Goal: Task Accomplishment & Management: Manage account settings

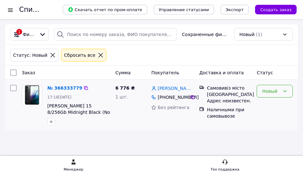
click at [266, 93] on div "Новый" at bounding box center [271, 91] width 18 height 7
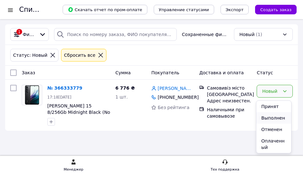
click at [277, 117] on li "Выполнен" at bounding box center [273, 117] width 35 height 11
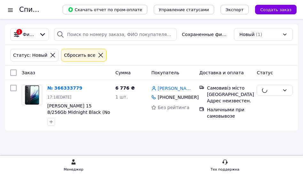
click at [110, 63] on div "Статус: Новый Сбросить все" at bounding box center [151, 55] width 285 height 15
click at [245, 66] on div "Статус: Новый Сбросить все" at bounding box center [151, 55] width 292 height 21
click at [209, 53] on div "Статус: Новый Сбросить все" at bounding box center [151, 55] width 285 height 15
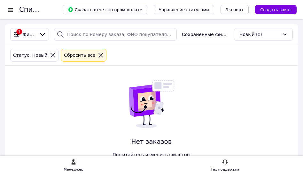
click at [224, 80] on div "1 Фильтры Сохраненные фильтры: Новый (0) Статус: Новый Сбросить все Нет заказов…" at bounding box center [151, 103] width 292 height 159
click at [98, 57] on icon at bounding box center [100, 55] width 4 height 4
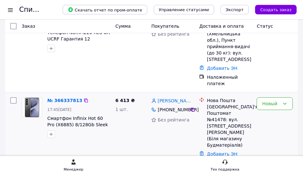
scroll to position [33, 0]
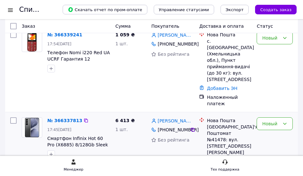
click at [281, 115] on div "Новый" at bounding box center [274, 152] width 41 height 74
click at [283, 123] on icon at bounding box center [285, 124] width 4 height 2
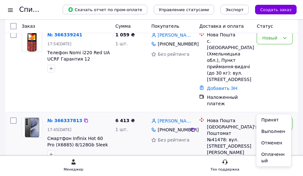
click at [276, 116] on li "Принят" at bounding box center [273, 119] width 35 height 11
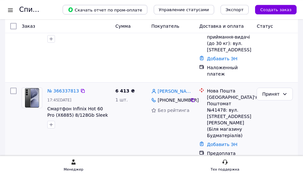
scroll to position [65, 0]
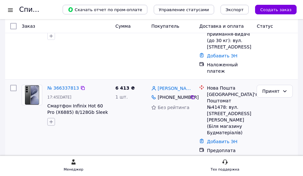
click at [53, 119] on icon "button" at bounding box center [51, 121] width 5 height 5
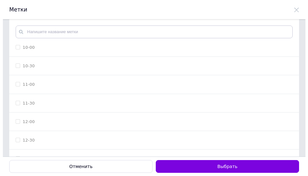
scroll to position [0, 0]
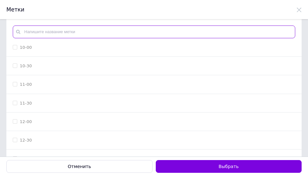
click at [44, 31] on input "text" at bounding box center [154, 32] width 283 height 13
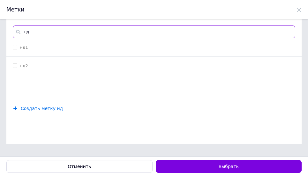
type input "нд"
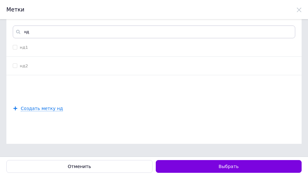
drag, startPoint x: 51, startPoint y: 55, endPoint x: 93, endPoint y: 96, distance: 58.9
click at [51, 55] on li "нд1" at bounding box center [153, 47] width 295 height 19
checkbox input "true"
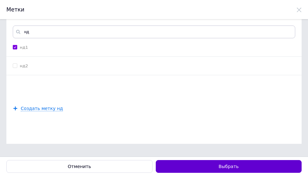
click at [218, 160] on button "Выбрать" at bounding box center [229, 166] width 146 height 13
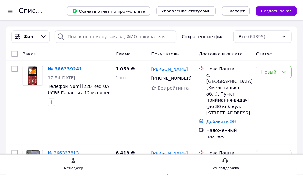
scroll to position [65, 0]
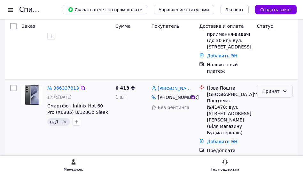
click at [279, 85] on div "Принят" at bounding box center [274, 91] width 36 height 13
click at [273, 88] on li "Выполнен" at bounding box center [273, 87] width 35 height 11
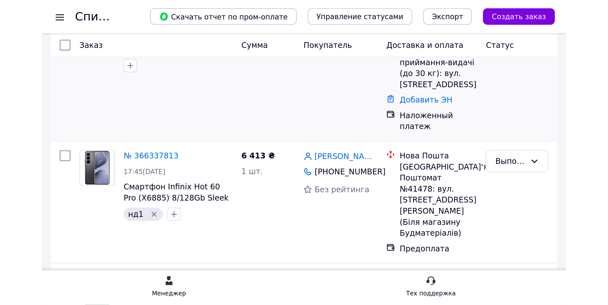
scroll to position [0, 0]
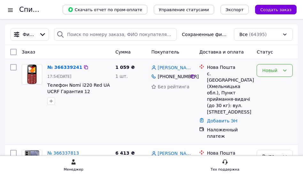
click at [278, 76] on div "Новый" at bounding box center [274, 70] width 36 height 13
click at [275, 96] on li "Выполнен" at bounding box center [273, 97] width 35 height 11
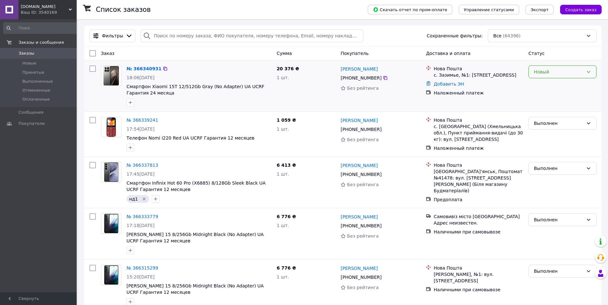
click at [308, 68] on div "Новый" at bounding box center [562, 71] width 68 height 13
click at [308, 105] on li "Отменен" at bounding box center [561, 108] width 67 height 11
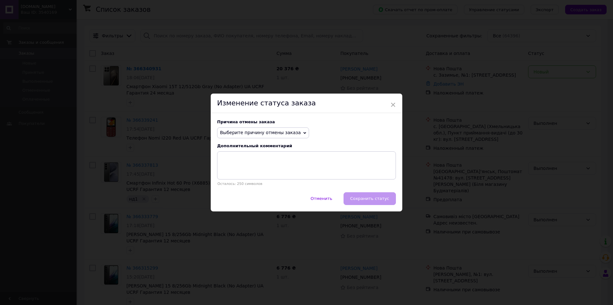
drag, startPoint x: 243, startPoint y: 121, endPoint x: 247, endPoint y: 134, distance: 13.0
click at [243, 122] on div "Причина отмены заказа" at bounding box center [306, 121] width 179 height 5
click at [247, 134] on span "Выберите причину отмены заказа" at bounding box center [260, 132] width 81 height 5
click at [244, 173] on li "По просьбе покупателя" at bounding box center [262, 172] width 91 height 9
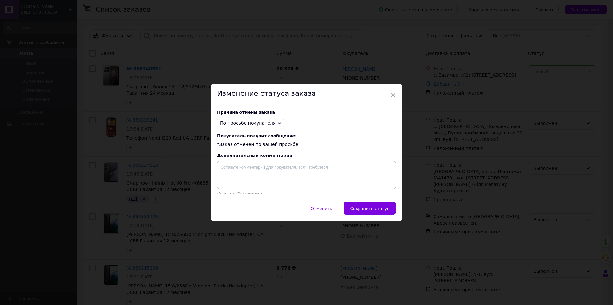
click at [308, 176] on div "Отменить   Сохранить статус" at bounding box center [307, 211] width 192 height 19
drag, startPoint x: 384, startPoint y: 206, endPoint x: 406, endPoint y: 200, distance: 22.5
click at [308, 176] on span "Сохранить статус" at bounding box center [369, 208] width 39 height 5
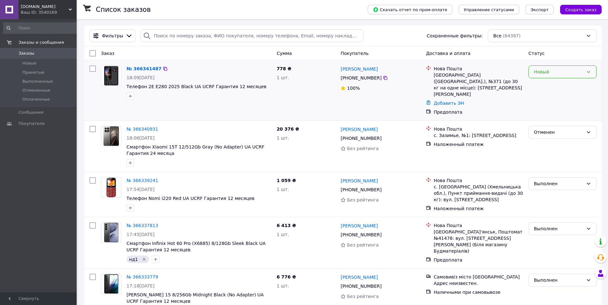
click at [308, 70] on div "Новый" at bounding box center [557, 71] width 49 height 7
click at [308, 88] on div "100%" at bounding box center [380, 88] width 80 height 6
click at [308, 79] on div "Новый" at bounding box center [561, 90] width 73 height 55
drag, startPoint x: 553, startPoint y: 72, endPoint x: 553, endPoint y: 78, distance: 6.7
click at [308, 72] on div "Новый" at bounding box center [557, 71] width 49 height 7
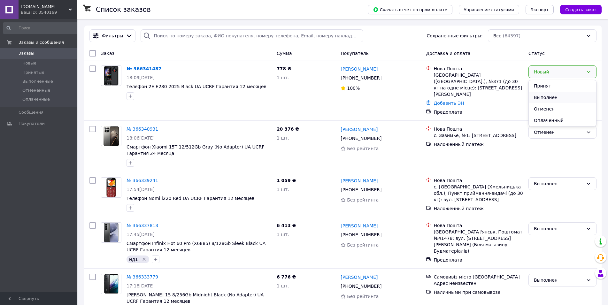
click at [308, 100] on li "Выполнен" at bounding box center [561, 97] width 67 height 11
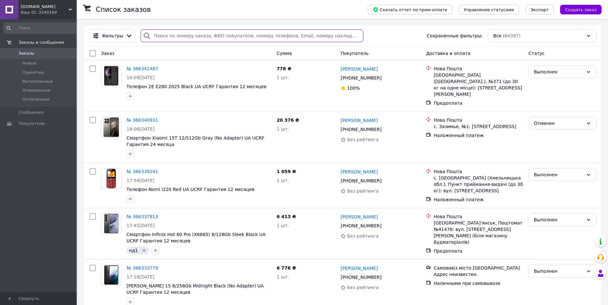
click at [170, 36] on input "search" at bounding box center [251, 35] width 222 height 13
paste input "366224880"
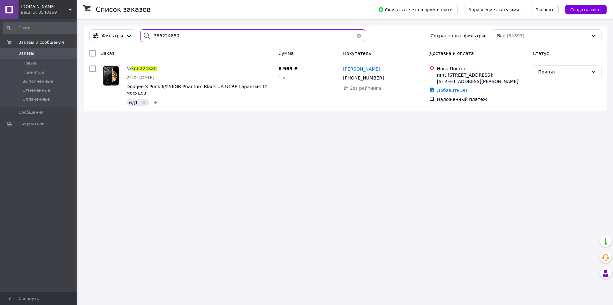
type input "366224880"
drag, startPoint x: 558, startPoint y: 73, endPoint x: 559, endPoint y: 78, distance: 5.2
click at [308, 73] on div "Принят" at bounding box center [563, 71] width 50 height 7
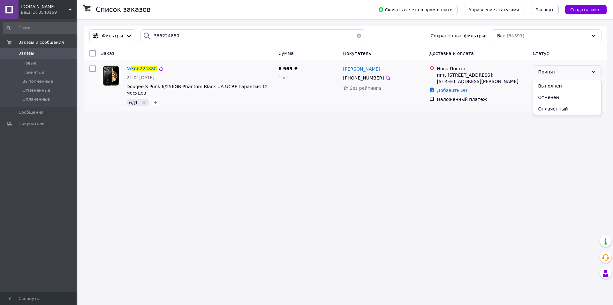
click at [308, 86] on li "Выполнен" at bounding box center [567, 85] width 68 height 11
click at [308, 71] on div "Выполнен" at bounding box center [563, 71] width 50 height 7
click at [308, 97] on li "Отменен" at bounding box center [567, 97] width 68 height 11
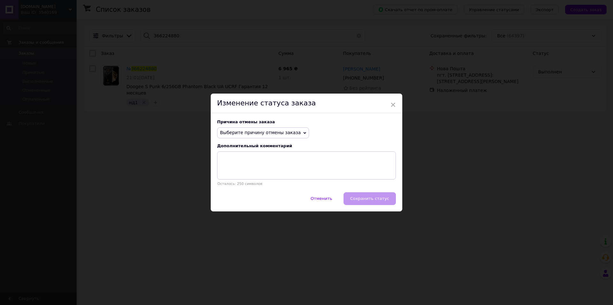
click at [241, 140] on div "Причина отмены заказа Выберите причину отмены заказа Нет в наличии Нет разновид…" at bounding box center [307, 152] width 192 height 79
click at [248, 130] on span "Выберите причину отмены заказа" at bounding box center [260, 132] width 81 height 5
click at [240, 171] on li "По просьбе покупателя" at bounding box center [262, 172] width 91 height 9
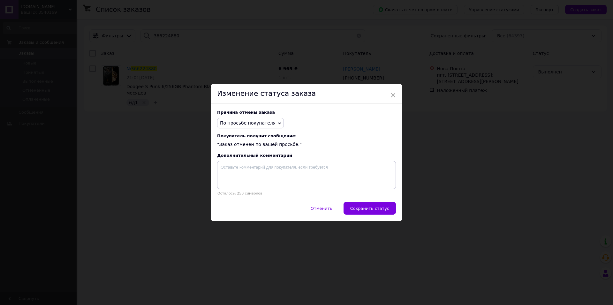
click at [308, 176] on span "Сохранить статус" at bounding box center [369, 208] width 39 height 5
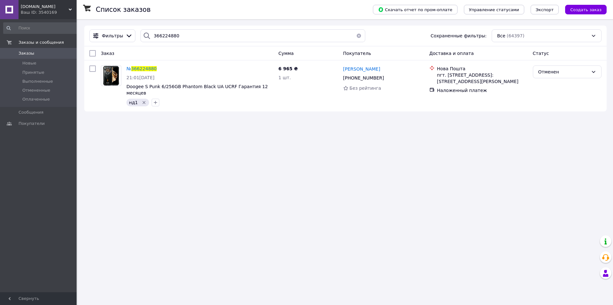
click at [308, 37] on button "button" at bounding box center [358, 35] width 13 height 13
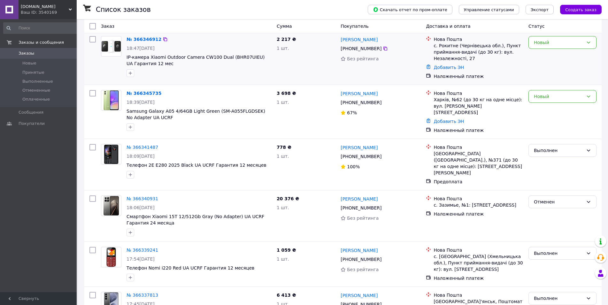
scroll to position [33, 0]
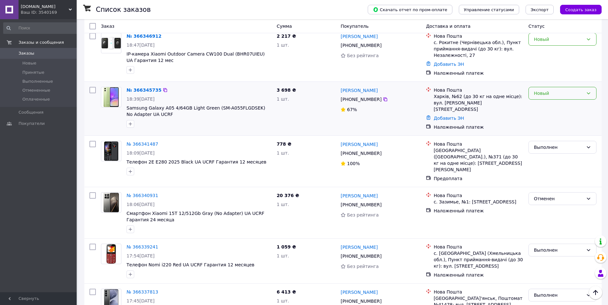
click at [308, 88] on div "Новый" at bounding box center [562, 93] width 68 height 13
click at [308, 108] on li "Принят" at bounding box center [561, 107] width 67 height 11
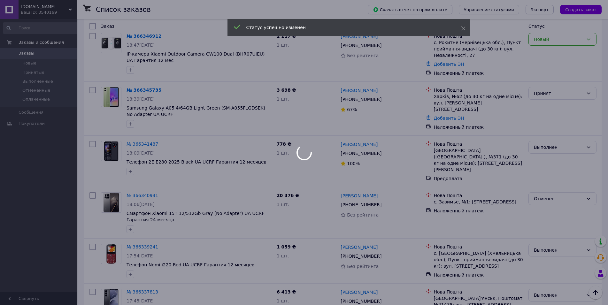
drag, startPoint x: 359, startPoint y: 113, endPoint x: 342, endPoint y: 106, distance: 19.2
click at [308, 106] on div "67%" at bounding box center [380, 109] width 80 height 9
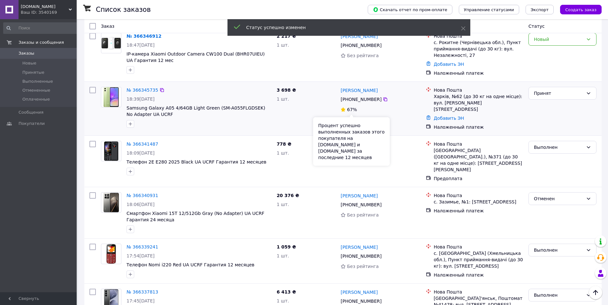
click at [308, 110] on div "67%" at bounding box center [380, 109] width 80 height 6
copy div "67%"
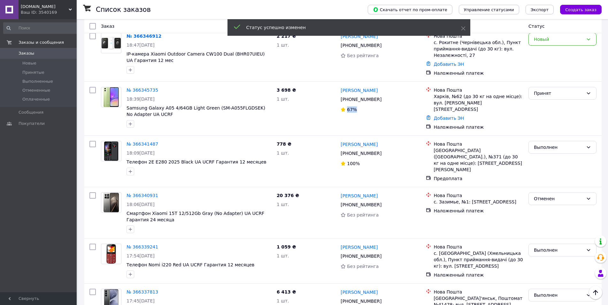
drag, startPoint x: 350, startPoint y: 112, endPoint x: 520, endPoint y: 27, distance: 190.6
click at [308, 113] on div "[PERSON_NAME] [PHONE_NUMBER]%" at bounding box center [380, 108] width 85 height 49
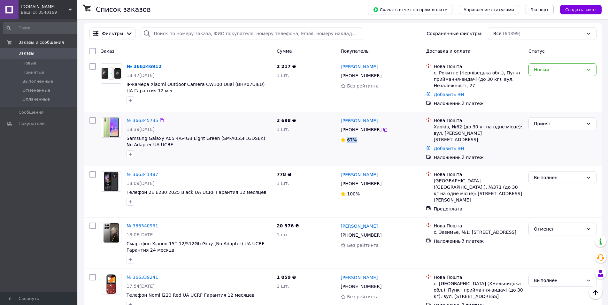
scroll to position [0, 0]
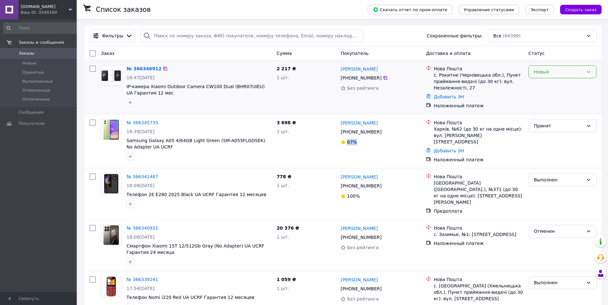
click at [308, 71] on div "Новый" at bounding box center [557, 71] width 49 height 7
click at [308, 83] on li "Принят" at bounding box center [561, 85] width 67 height 11
click at [308, 77] on div "Принят" at bounding box center [562, 71] width 68 height 13
click at [308, 156] on div "Наложенный платеж" at bounding box center [478, 159] width 90 height 6
click at [126, 158] on div at bounding box center [130, 156] width 10 height 10
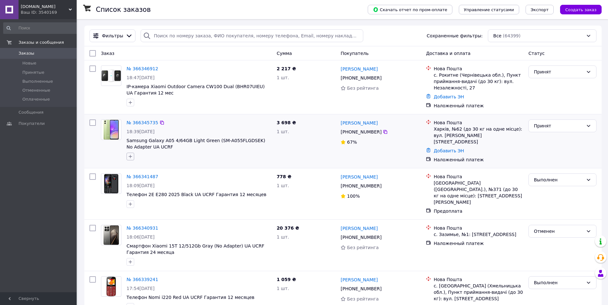
drag, startPoint x: 132, startPoint y: 156, endPoint x: 153, endPoint y: 163, distance: 22.2
click at [132, 156] on icon "button" at bounding box center [130, 156] width 5 height 5
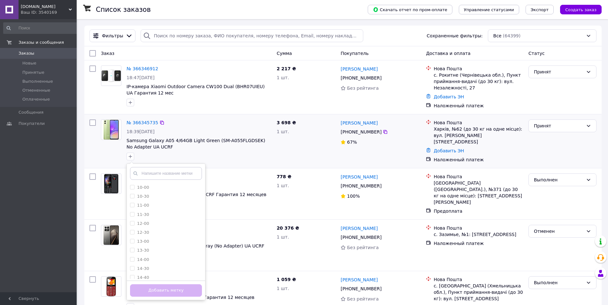
click at [178, 170] on input "text" at bounding box center [166, 173] width 72 height 13
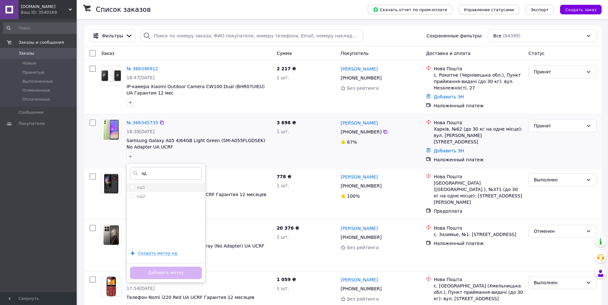
type input "нд"
click at [176, 176] on li "нд1" at bounding box center [166, 187] width 78 height 9
checkbox input "true"
click at [185, 176] on button "Добавить метку" at bounding box center [166, 273] width 72 height 12
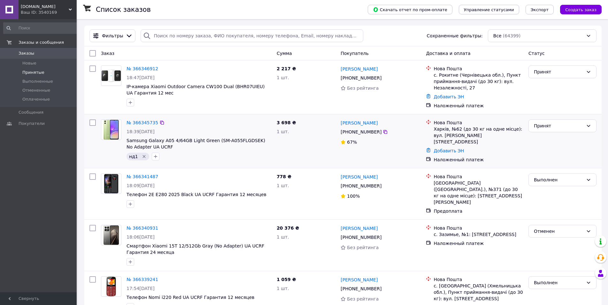
drag, startPoint x: 41, startPoint y: 65, endPoint x: 41, endPoint y: 69, distance: 4.5
click at [40, 65] on li "Новые" at bounding box center [41, 63] width 82 height 9
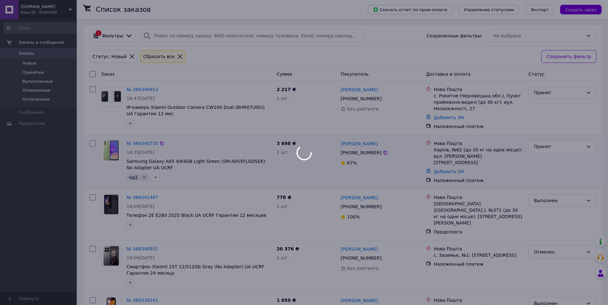
click at [172, 58] on div at bounding box center [304, 152] width 608 height 305
